Goal: Task Accomplishment & Management: Complete application form

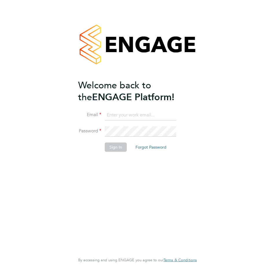
type input "[EMAIL_ADDRESS][DOMAIN_NAME]"
click at [120, 145] on button "Sign In" at bounding box center [116, 147] width 22 height 9
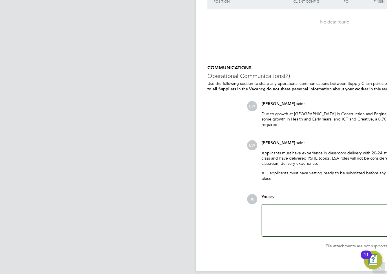
scroll to position [3, 3]
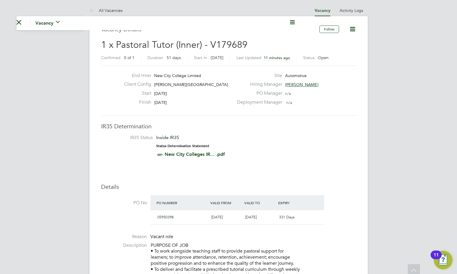
drag, startPoint x: 251, startPoint y: 191, endPoint x: 269, endPoint y: 100, distance: 93.0
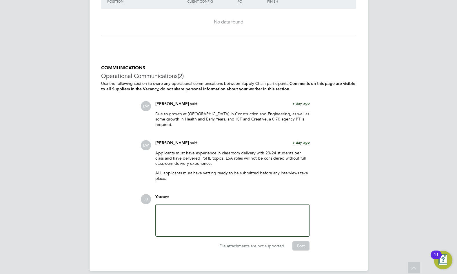
drag, startPoint x: 273, startPoint y: 132, endPoint x: 207, endPoint y: 172, distance: 76.6
click at [207, 172] on p "ALL applicants must have vetting ready to be submitted before any interviews ta…" at bounding box center [232, 176] width 155 height 10
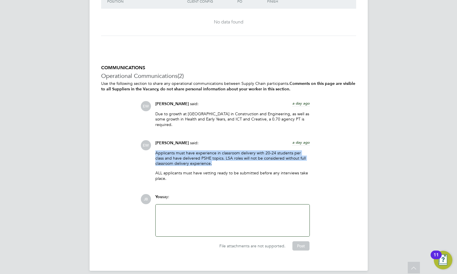
drag, startPoint x: 217, startPoint y: 158, endPoint x: 138, endPoint y: 146, distance: 79.5
click at [138, 146] on div "COMMUNICATIONS Operational Communications (2) Use the following section to shar…" at bounding box center [228, 158] width 255 height 186
drag, startPoint x: 138, startPoint y: 146, endPoint x: 204, endPoint y: 146, distance: 65.8
click at [204, 151] on p "Applicants must have experience in classroom delivery with 20-24 students per c…" at bounding box center [232, 159] width 155 height 16
